Goal: Task Accomplishment & Management: Use online tool/utility

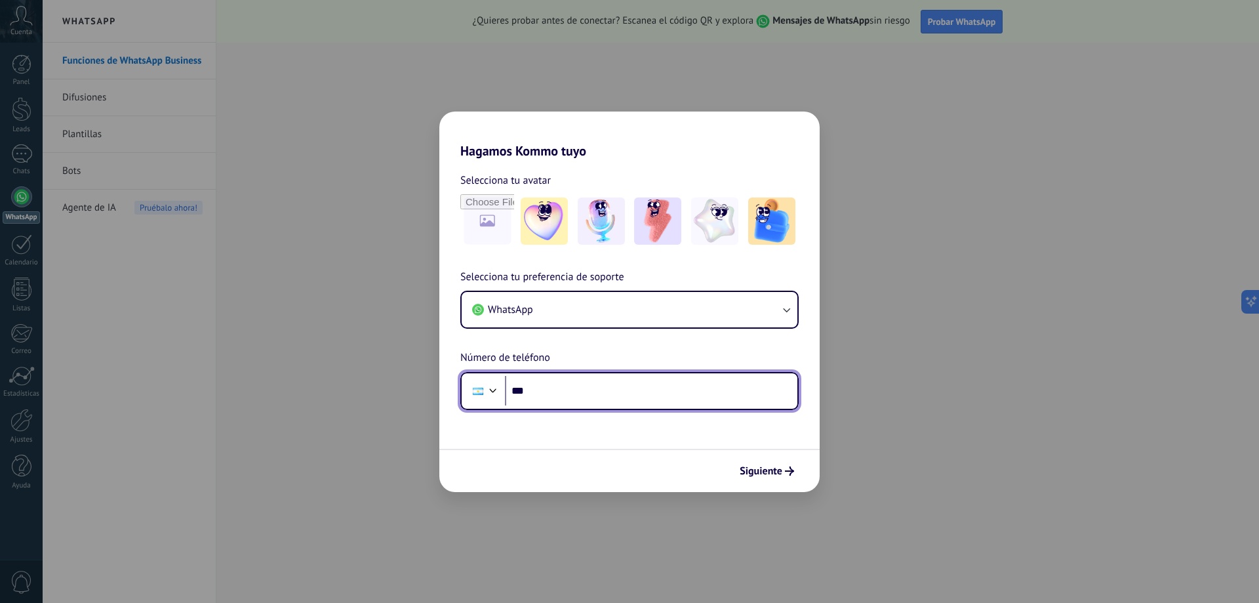
click at [637, 393] on input "***" at bounding box center [651, 391] width 292 height 30
type input "**********"
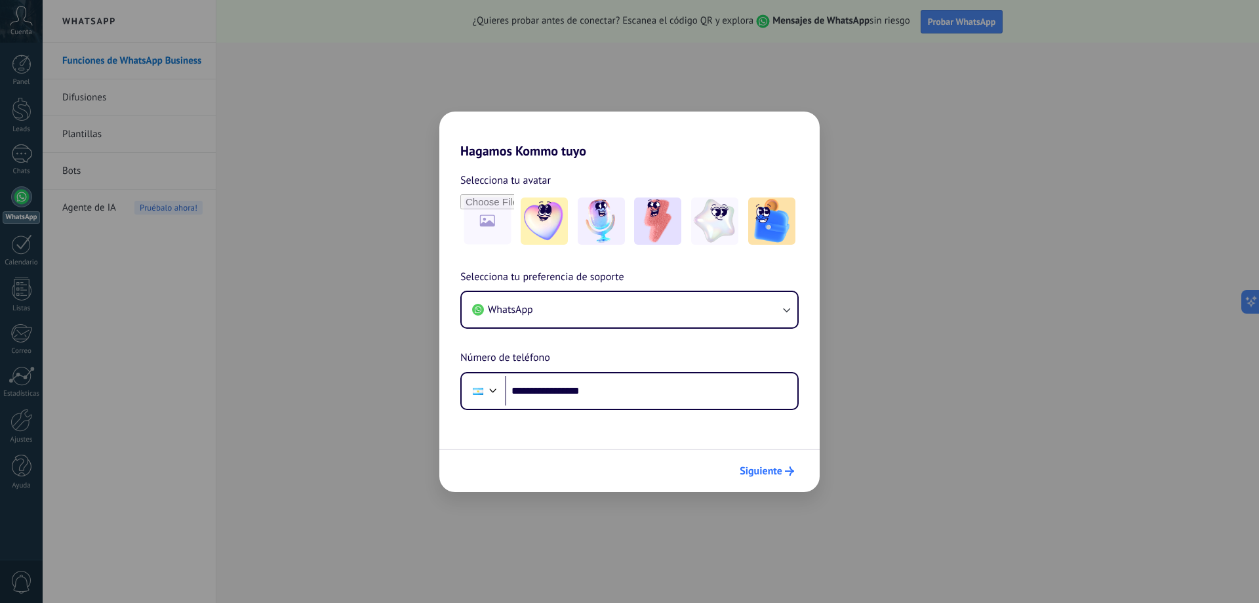
click at [778, 472] on span "Siguiente" at bounding box center [761, 470] width 43 height 9
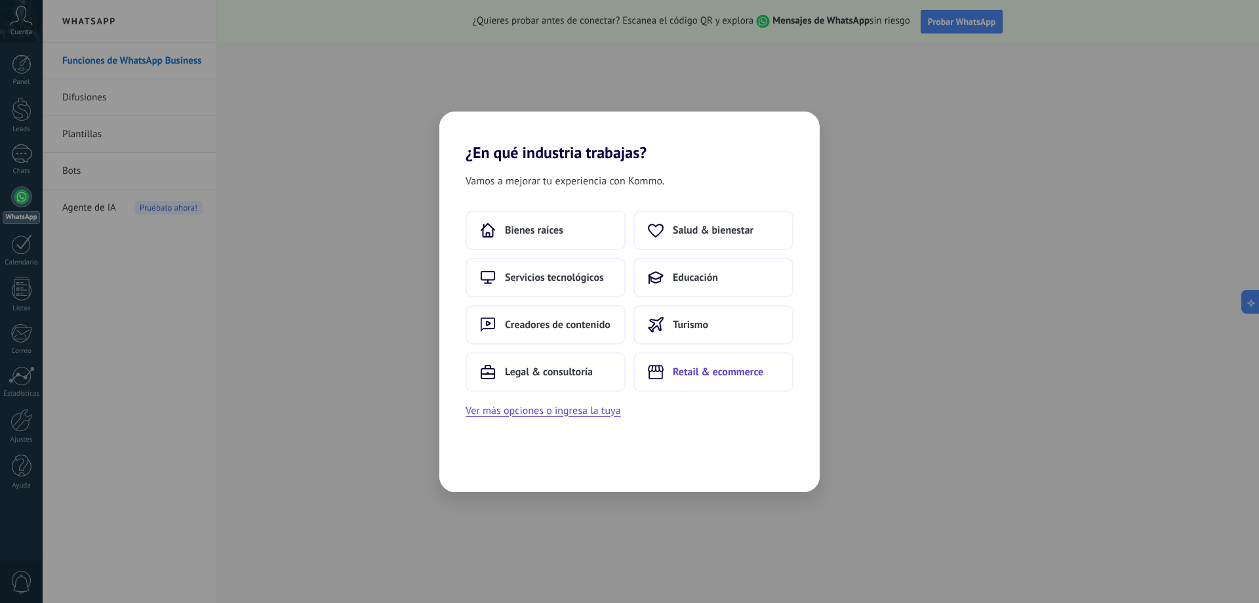
click at [722, 377] on span "Retail & ecommerce" at bounding box center [718, 371] width 91 height 13
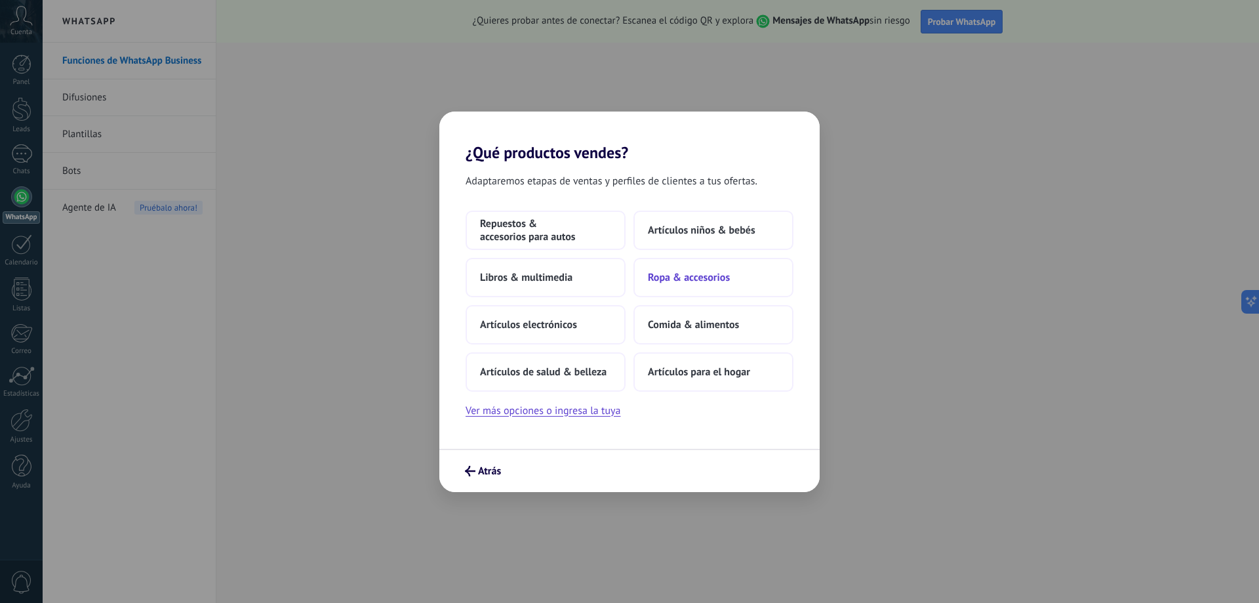
click at [685, 277] on span "Ropa & accesorios" at bounding box center [689, 277] width 82 height 13
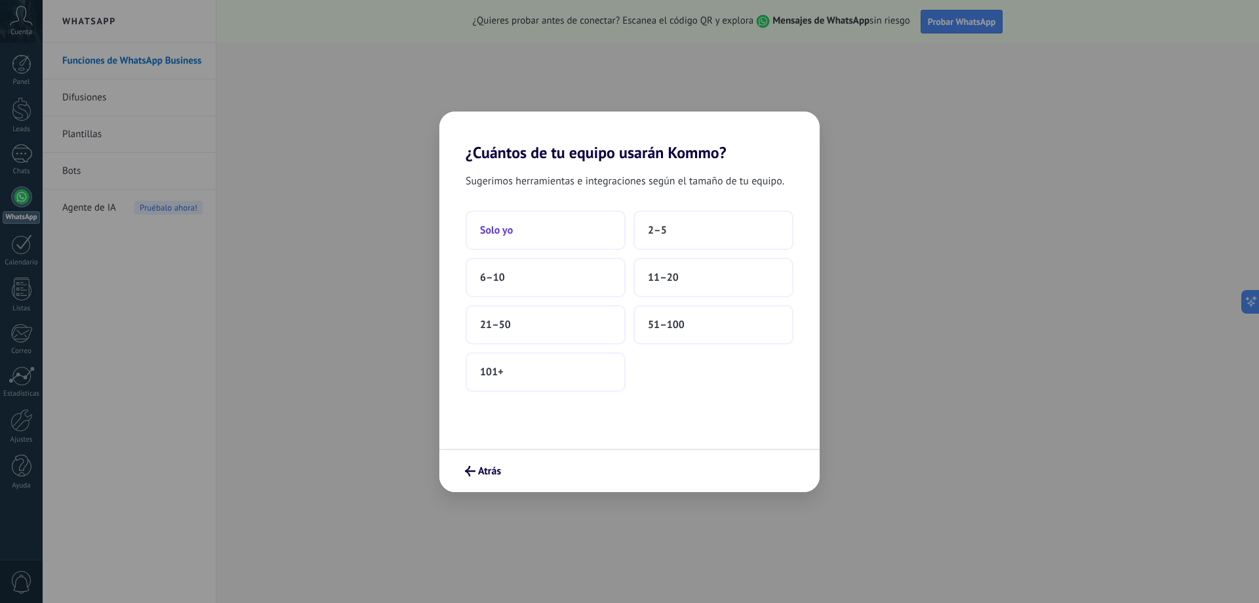
click at [548, 231] on button "Solo yo" at bounding box center [546, 230] width 160 height 39
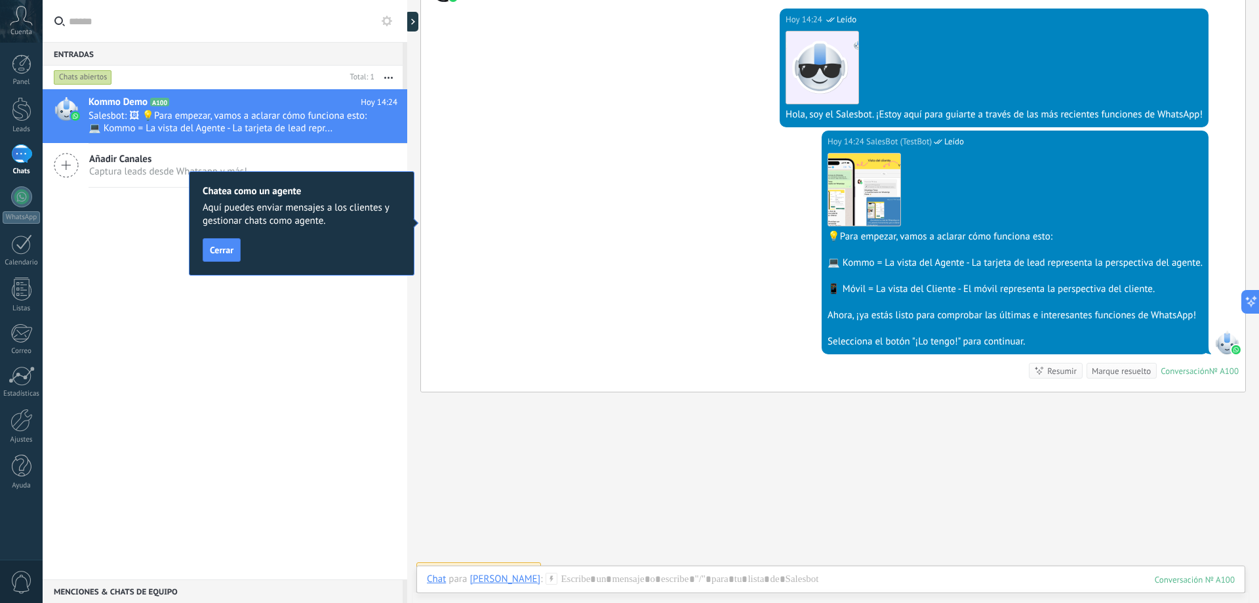
scroll to position [262, 0]
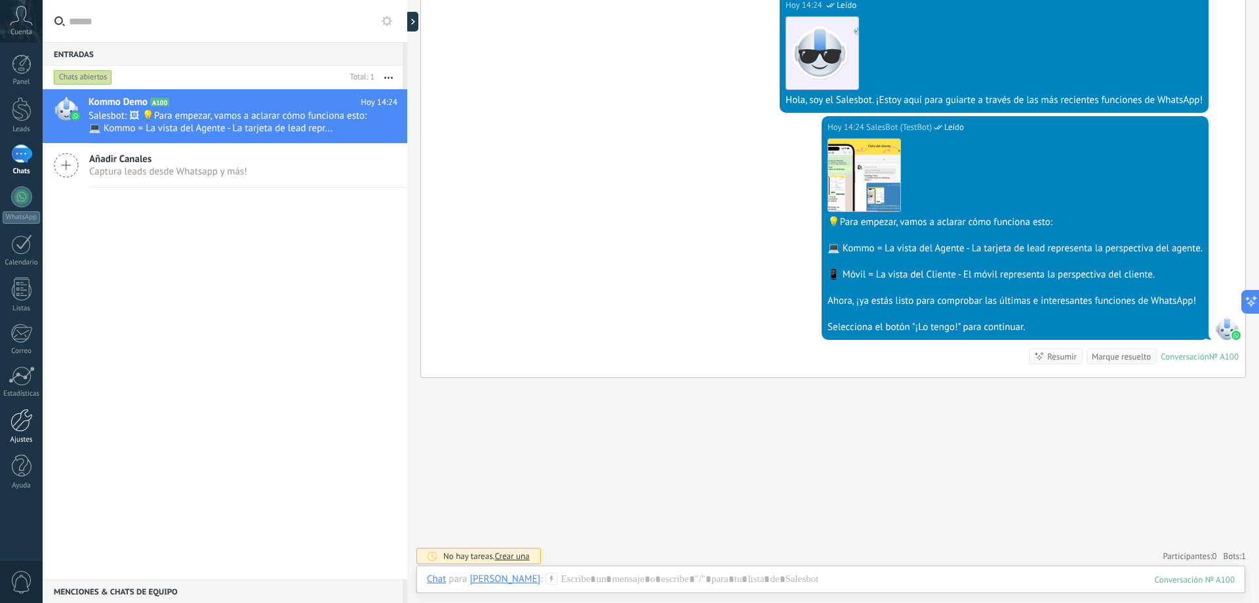
click at [28, 434] on link "Ajustes" at bounding box center [21, 426] width 43 height 35
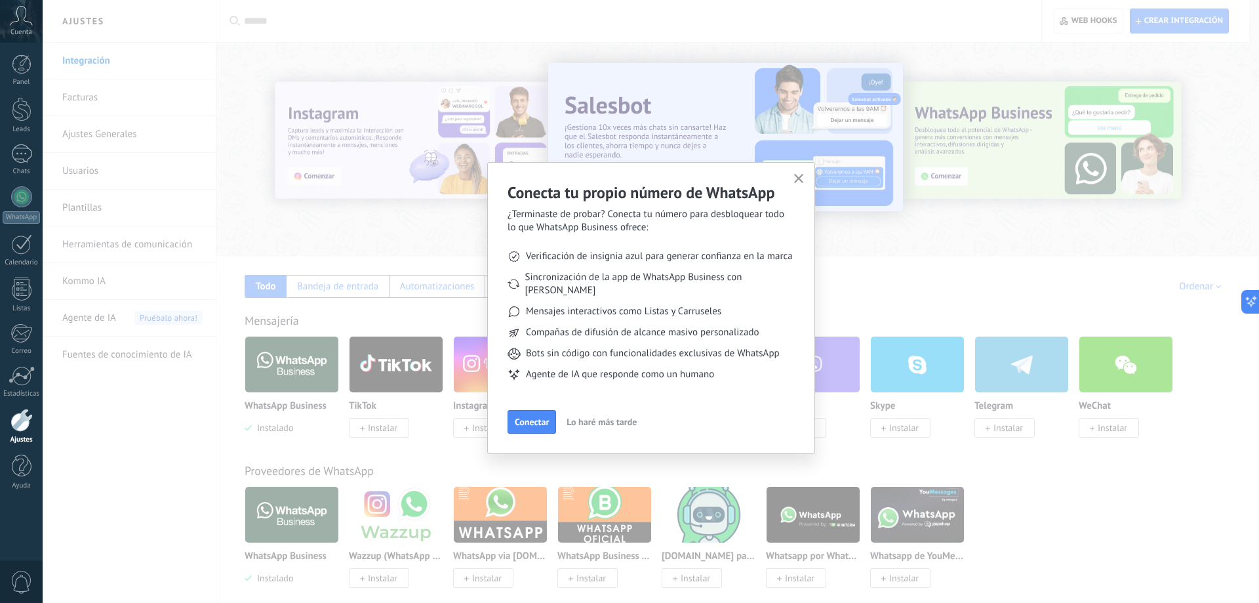
click at [801, 178] on icon "button" at bounding box center [799, 179] width 10 height 10
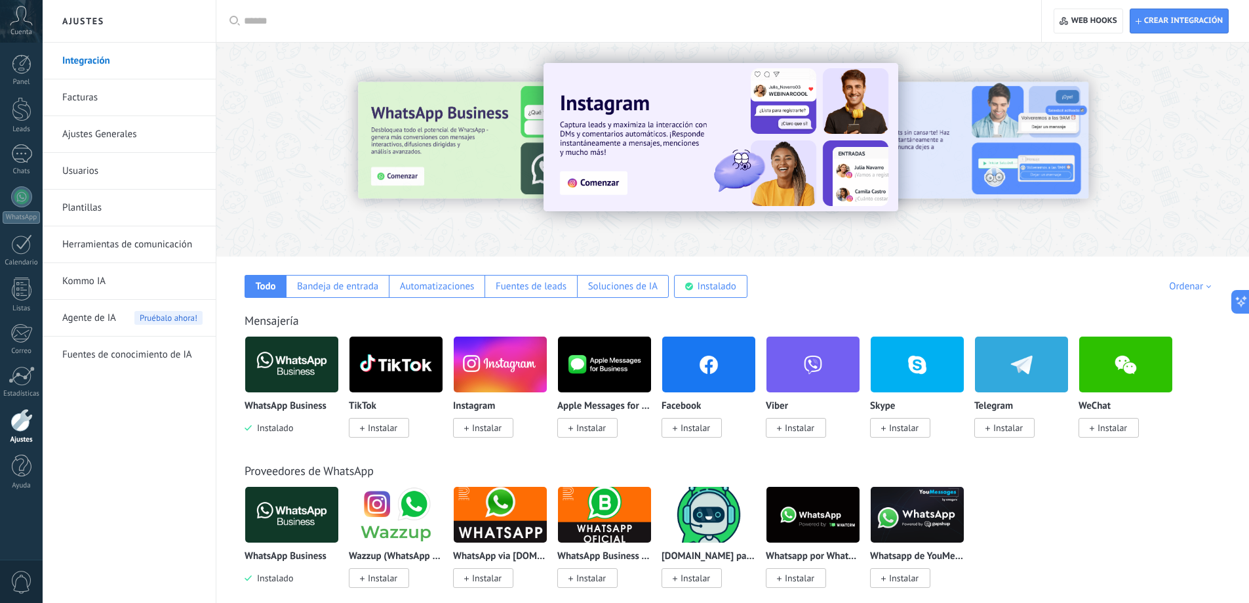
click at [500, 427] on span "Instalar" at bounding box center [487, 428] width 30 height 12
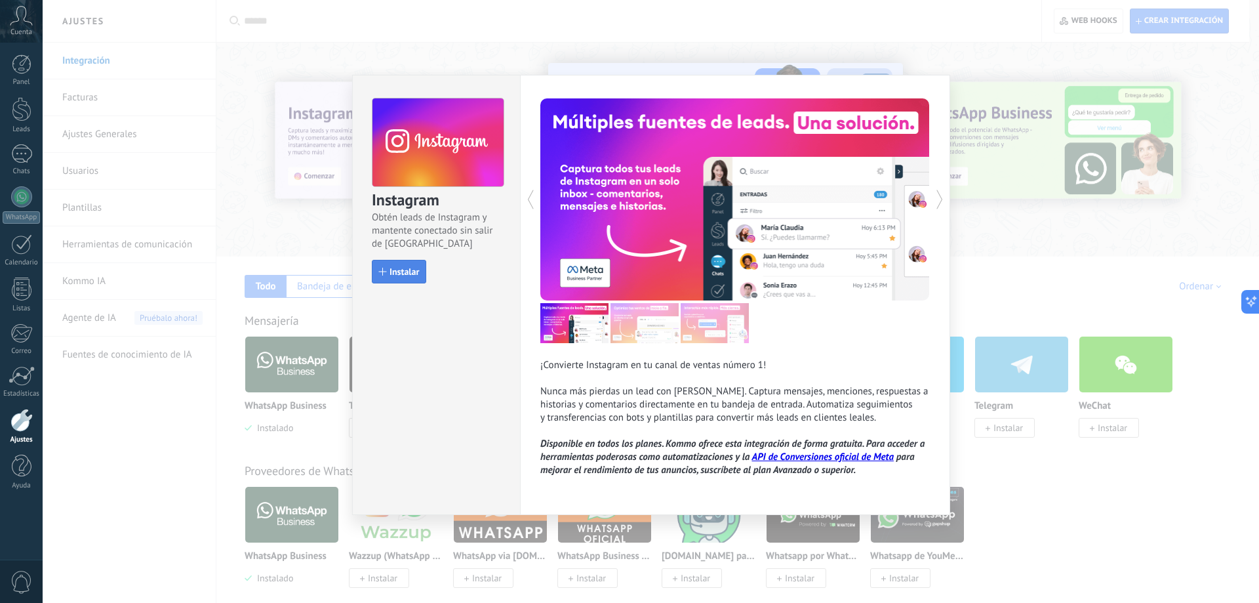
click at [411, 273] on span "Instalar" at bounding box center [405, 271] width 30 height 9
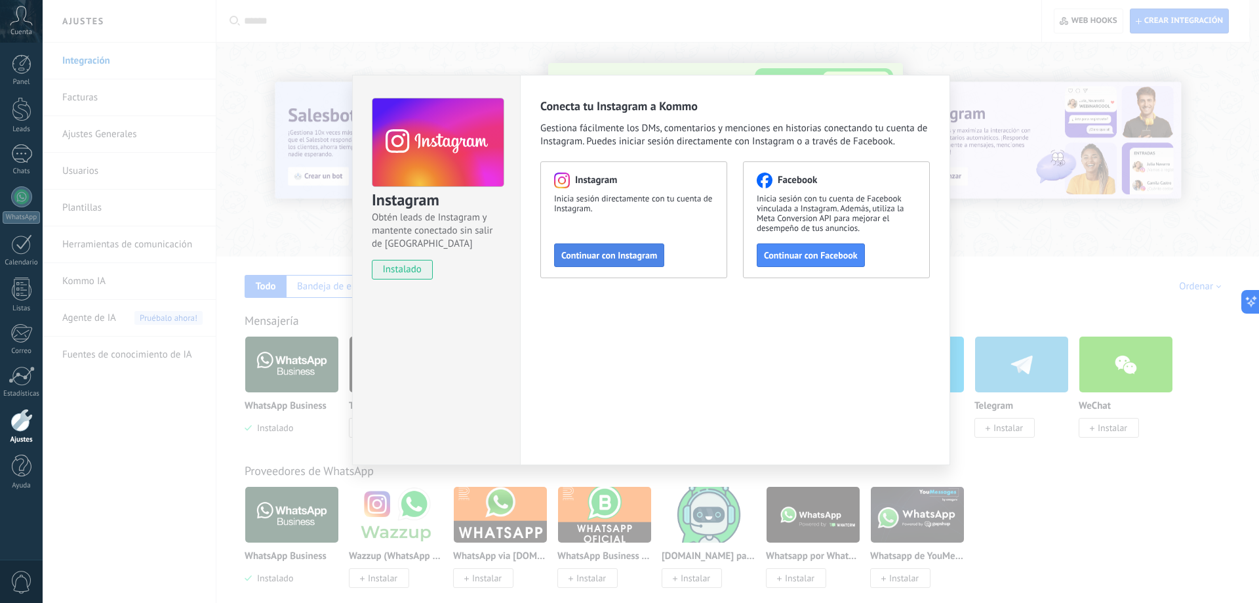
click at [631, 258] on span "Continuar con Instagram" at bounding box center [609, 255] width 96 height 9
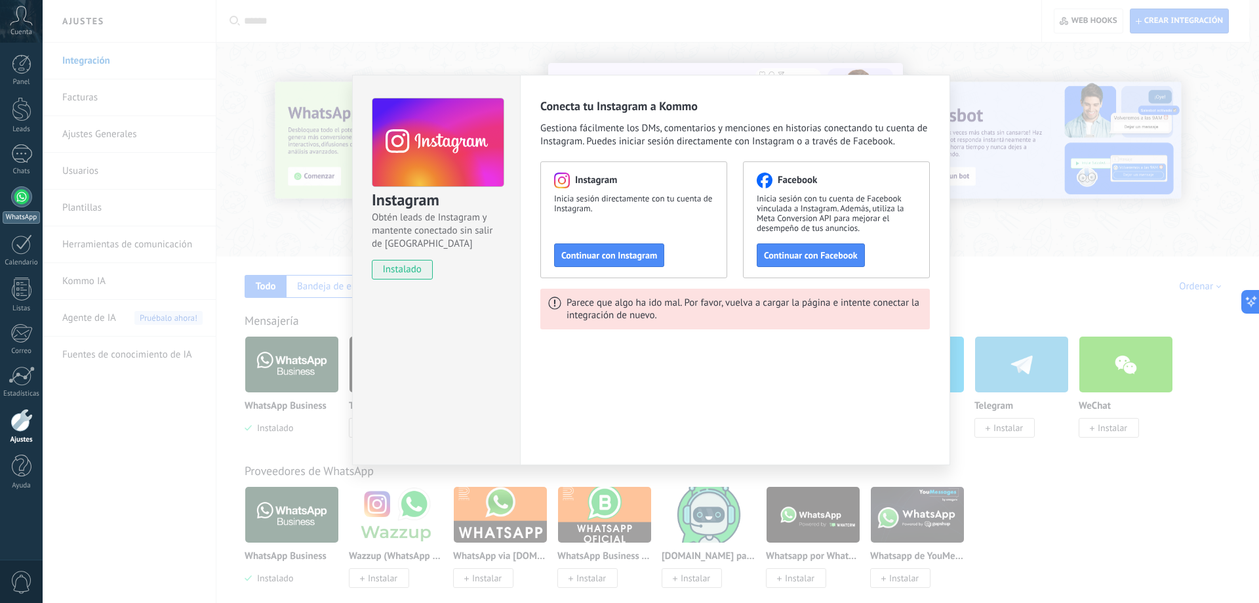
click at [15, 214] on div "WhatsApp" at bounding box center [21, 217] width 37 height 12
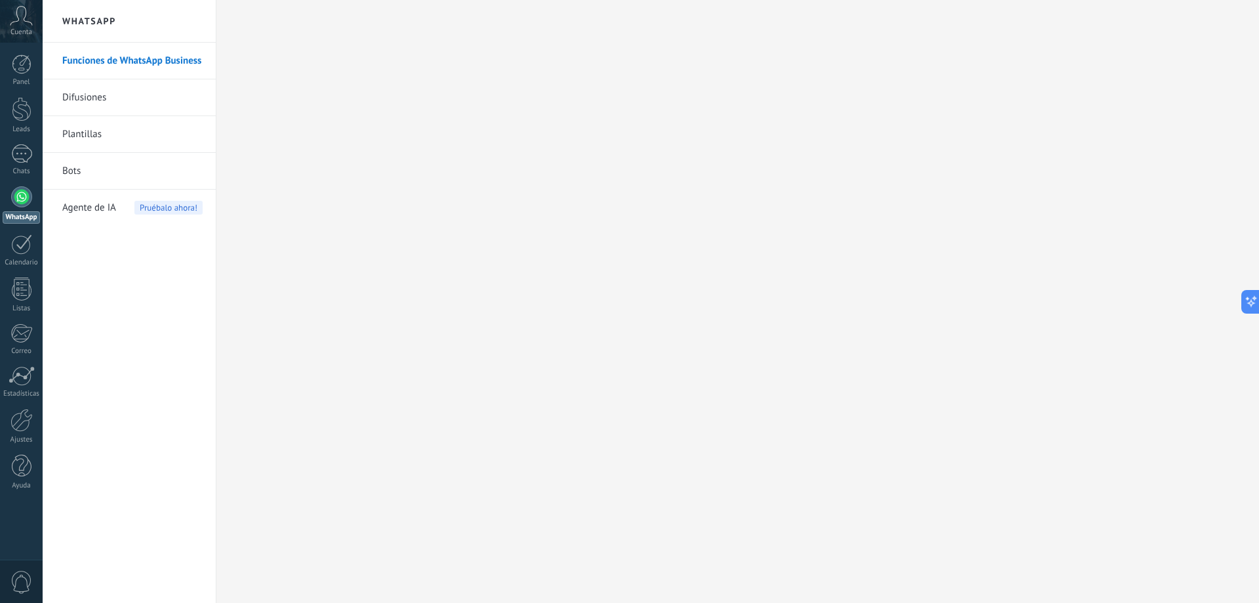
click at [29, 24] on icon at bounding box center [21, 16] width 23 height 20
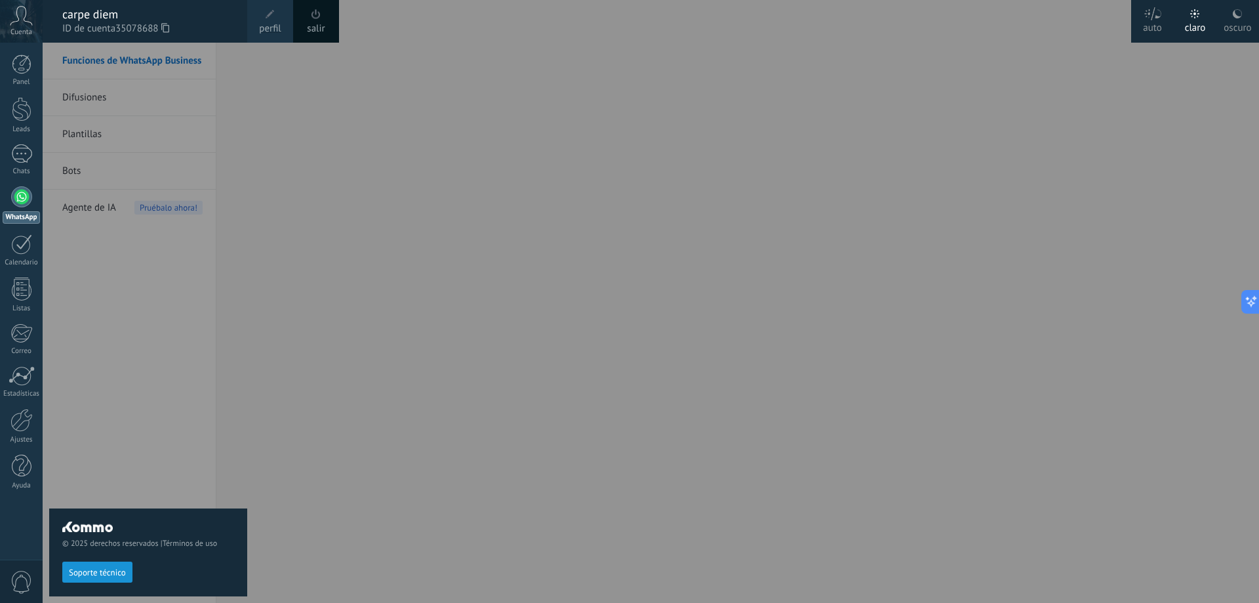
click at [277, 30] on span "perfil" at bounding box center [270, 29] width 22 height 14
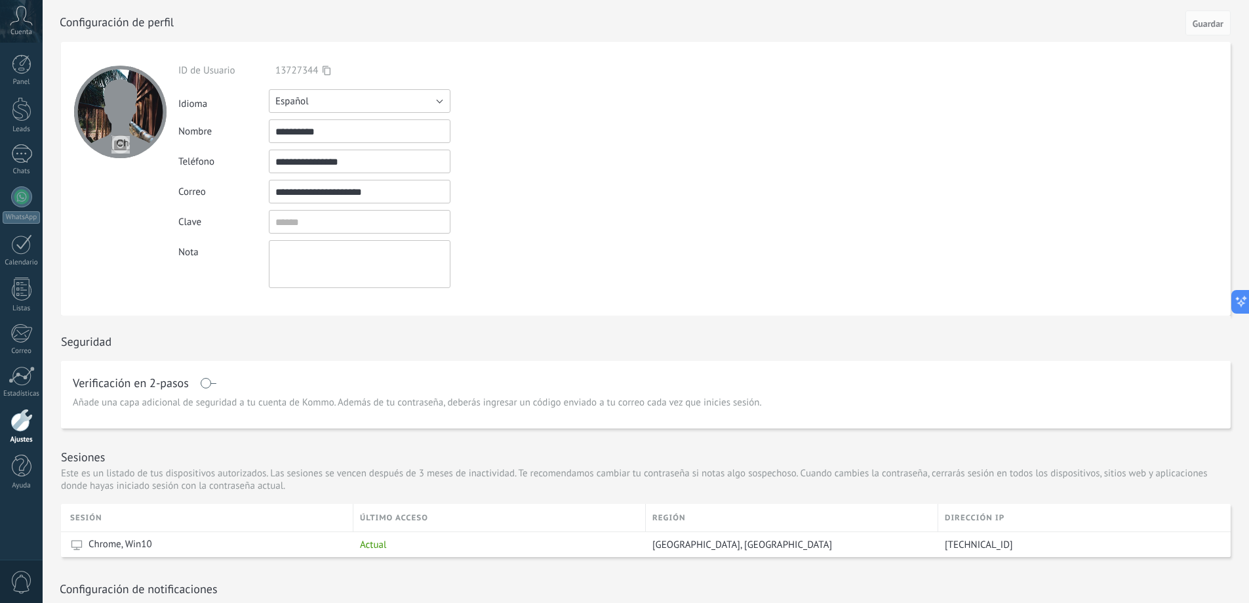
click at [441, 104] on button "Español" at bounding box center [360, 101] width 182 height 24
click at [539, 277] on div "Nota" at bounding box center [390, 264] width 424 height 48
click at [19, 155] on div "1" at bounding box center [21, 153] width 21 height 19
